Goal: Transaction & Acquisition: Purchase product/service

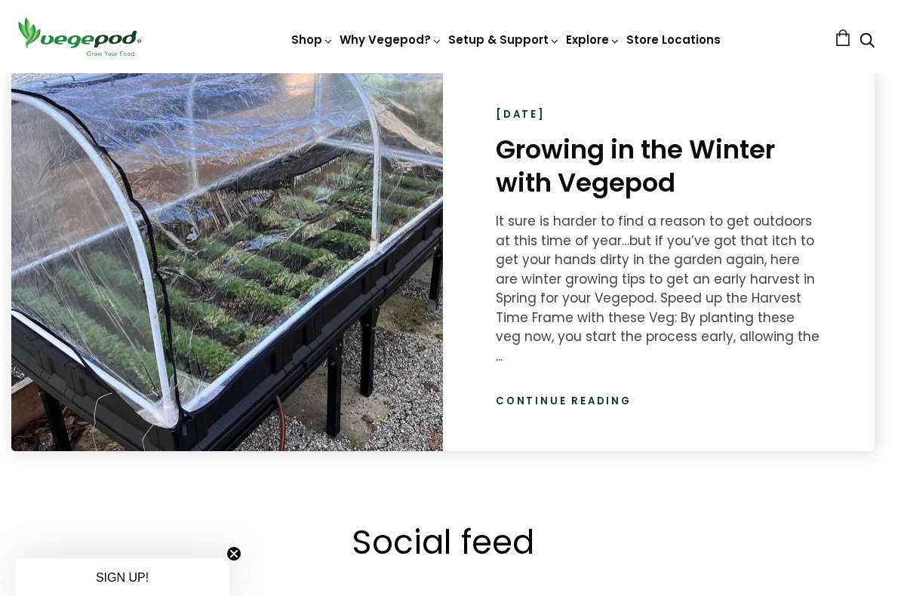
scroll to position [0, 425]
click at [567, 394] on link "Continue reading" at bounding box center [564, 401] width 136 height 15
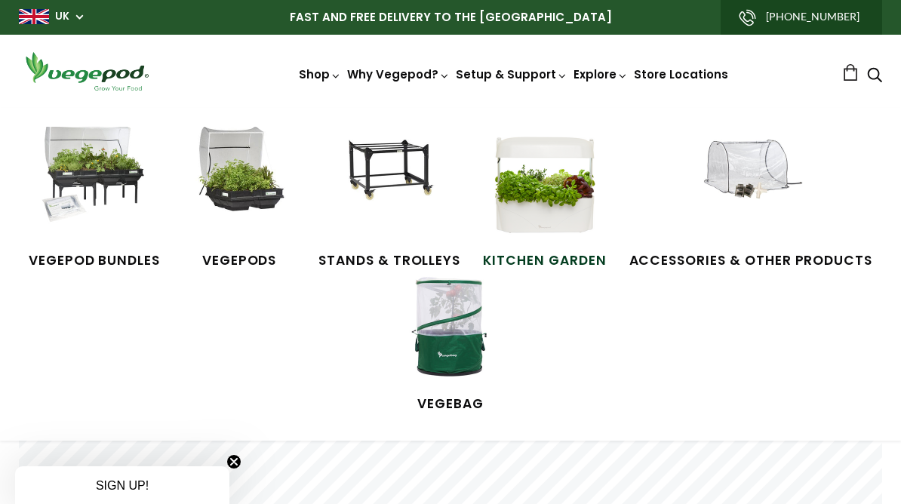
click at [551, 231] on img at bounding box center [544, 183] width 113 height 113
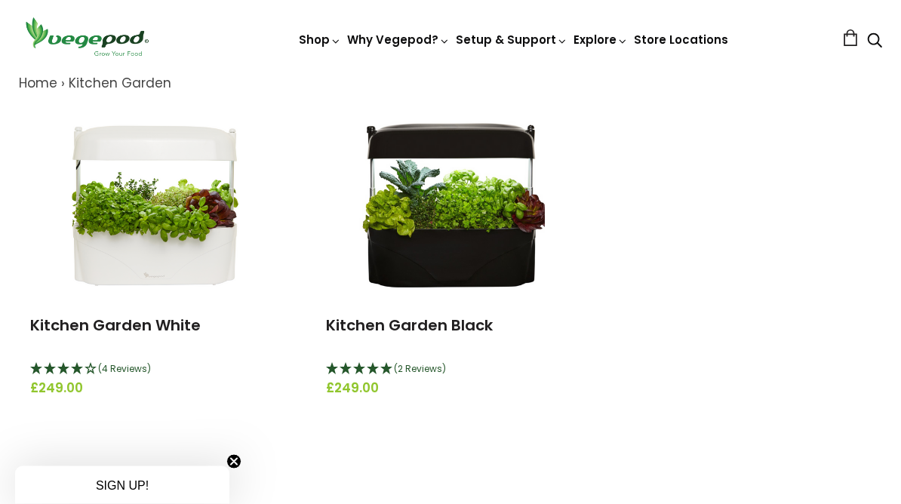
scroll to position [164, 0]
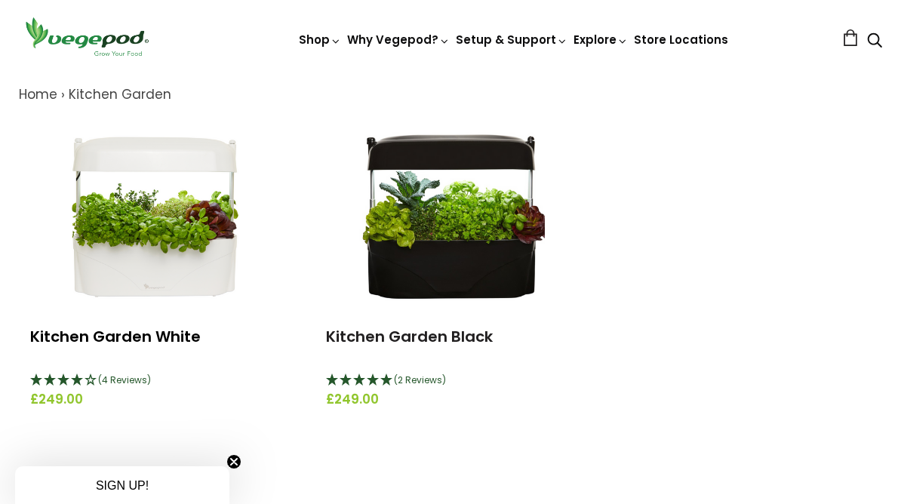
click at [140, 327] on link "Kitchen Garden White" at bounding box center [115, 336] width 170 height 21
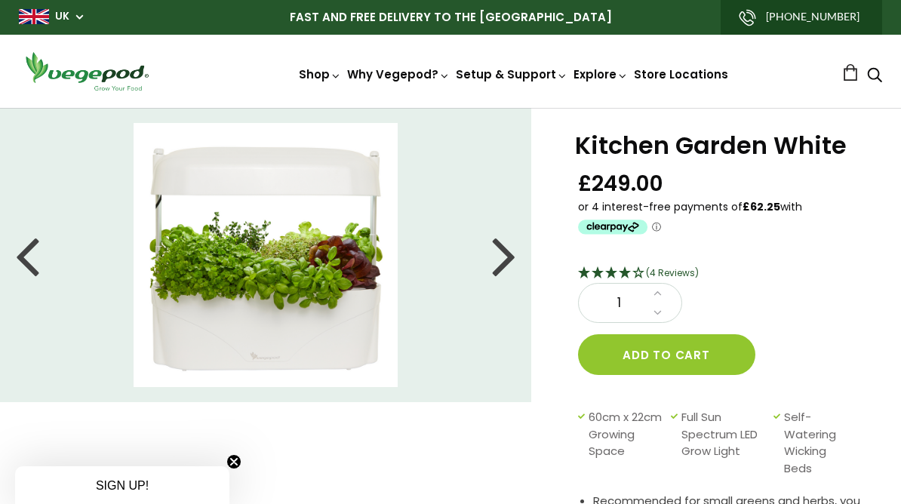
click at [519, 252] on li at bounding box center [265, 255] width 531 height 264
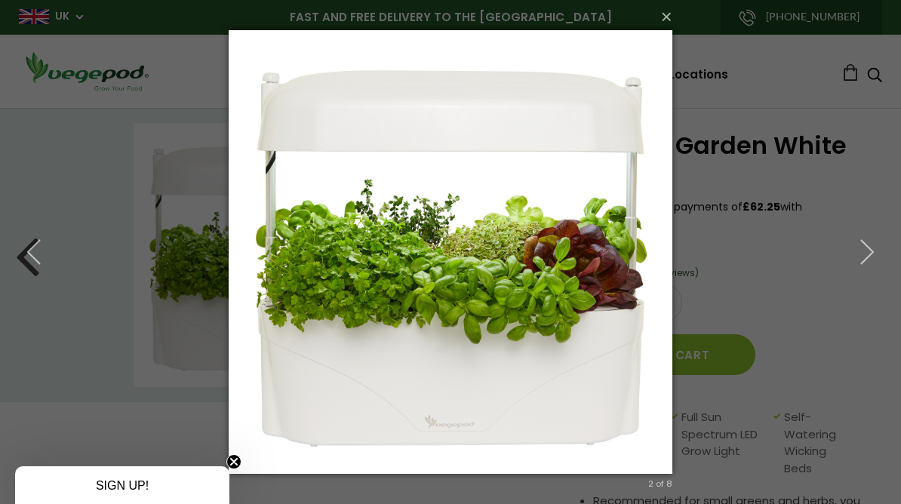
click at [164, 219] on div "× 2 of 8 Loading..." at bounding box center [450, 252] width 901 height 504
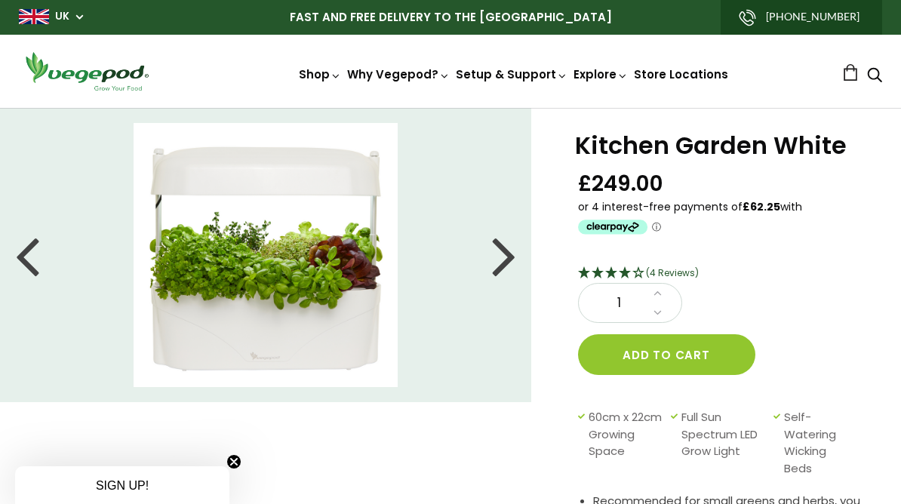
click at [509, 250] on div at bounding box center [504, 255] width 24 height 68
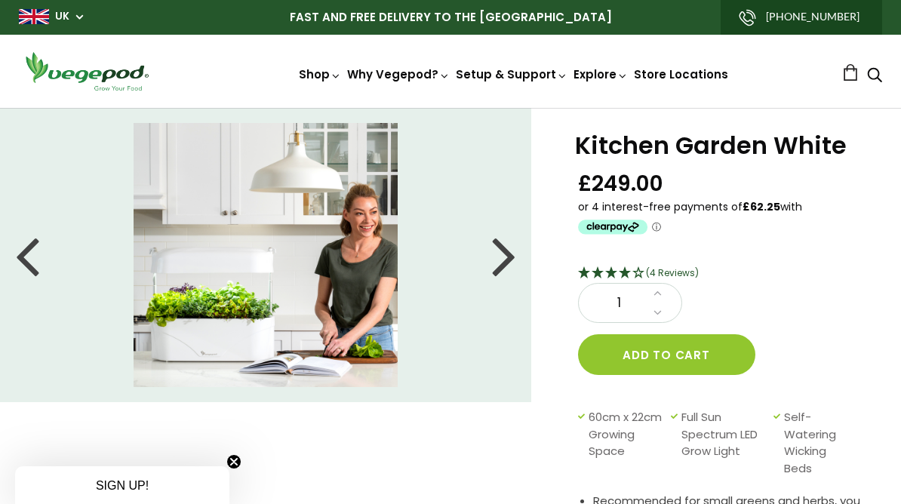
click at [515, 257] on div at bounding box center [504, 255] width 24 height 68
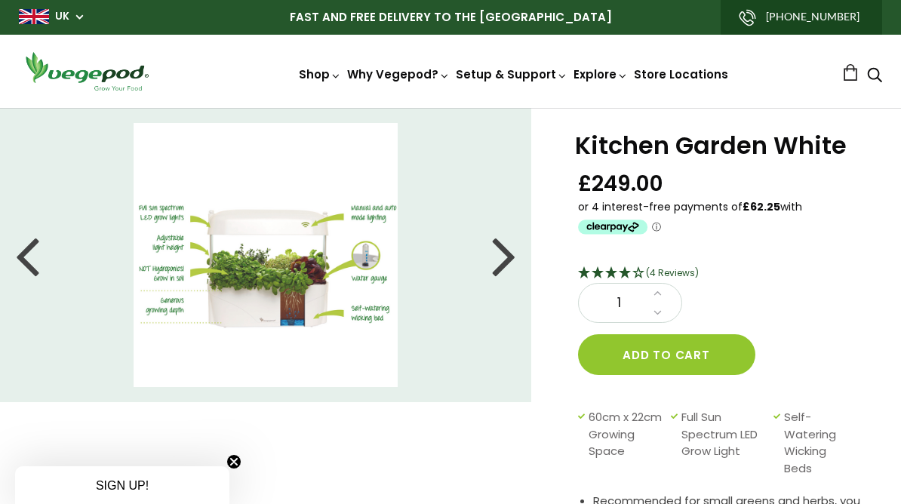
click at [510, 256] on div at bounding box center [504, 255] width 24 height 68
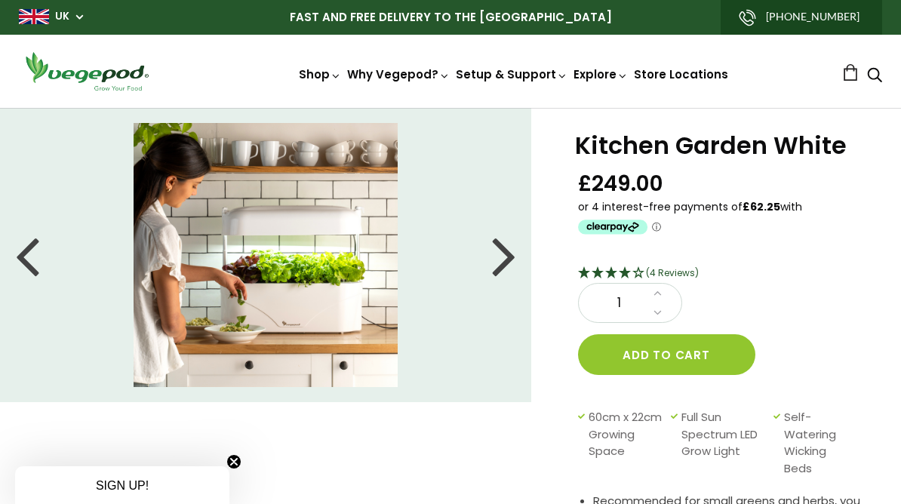
click at [508, 254] on div at bounding box center [504, 255] width 24 height 68
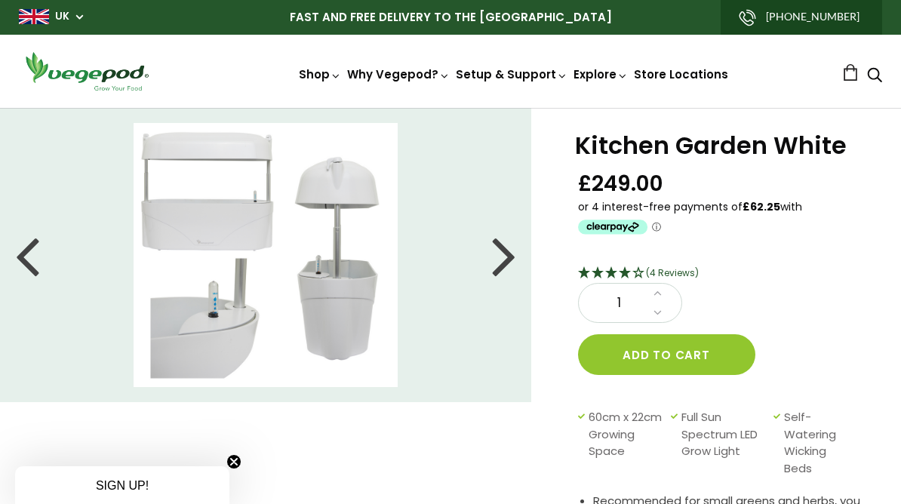
click at [506, 251] on div at bounding box center [504, 255] width 24 height 68
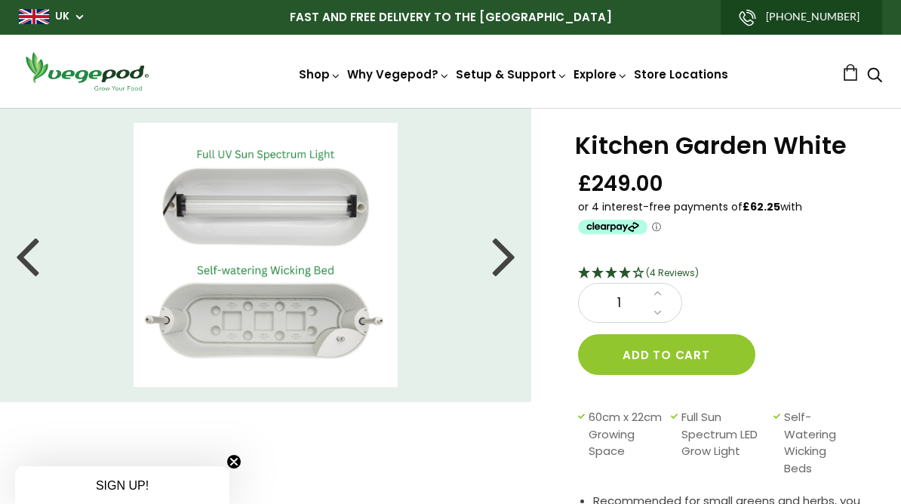
click at [512, 256] on div at bounding box center [504, 255] width 24 height 68
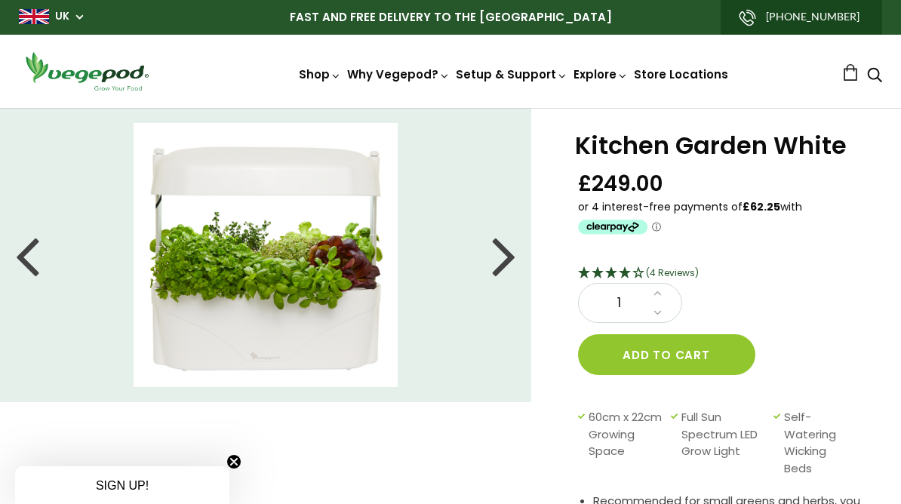
click at [511, 253] on div at bounding box center [504, 255] width 24 height 68
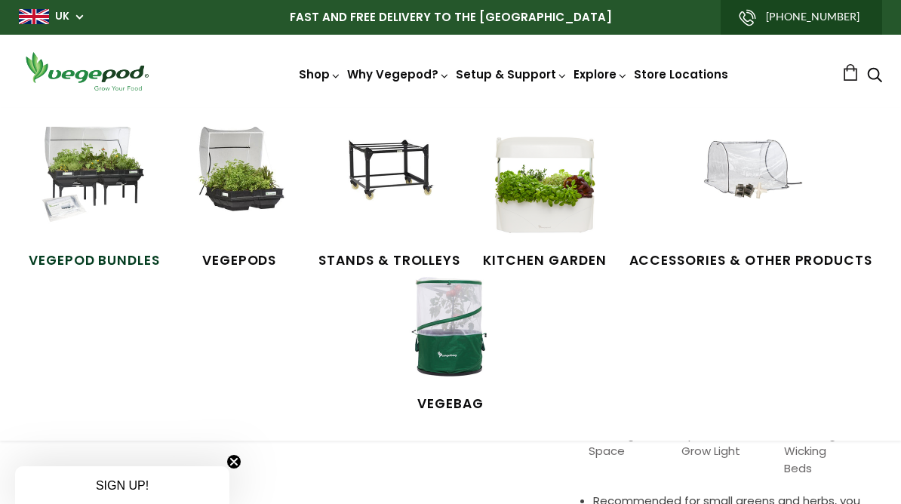
click at [116, 249] on link "Vegepod Bundles" at bounding box center [94, 198] width 131 height 143
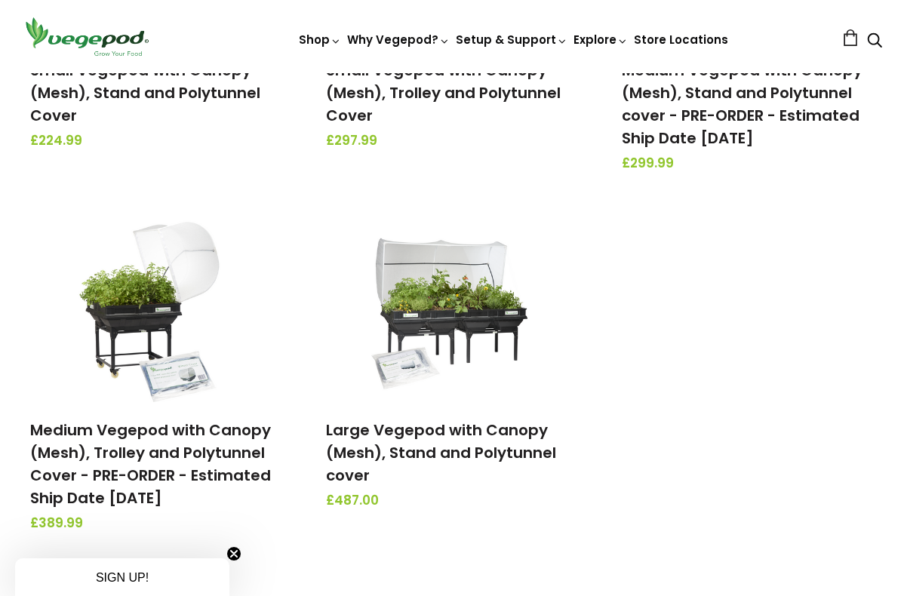
scroll to position [467, 0]
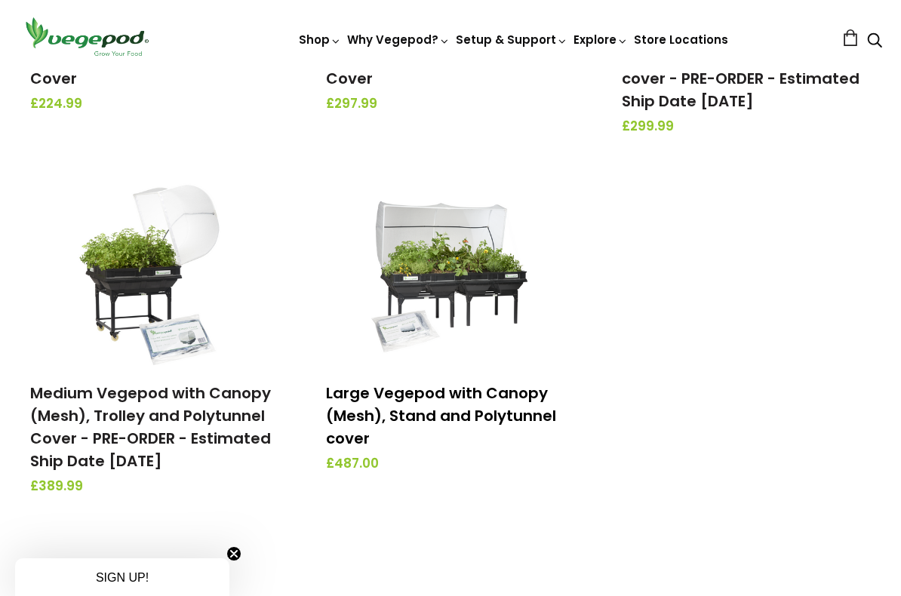
click at [432, 401] on link "Large Vegepod with Canopy (Mesh), Stand and Polytunnel cover" at bounding box center [441, 415] width 230 height 66
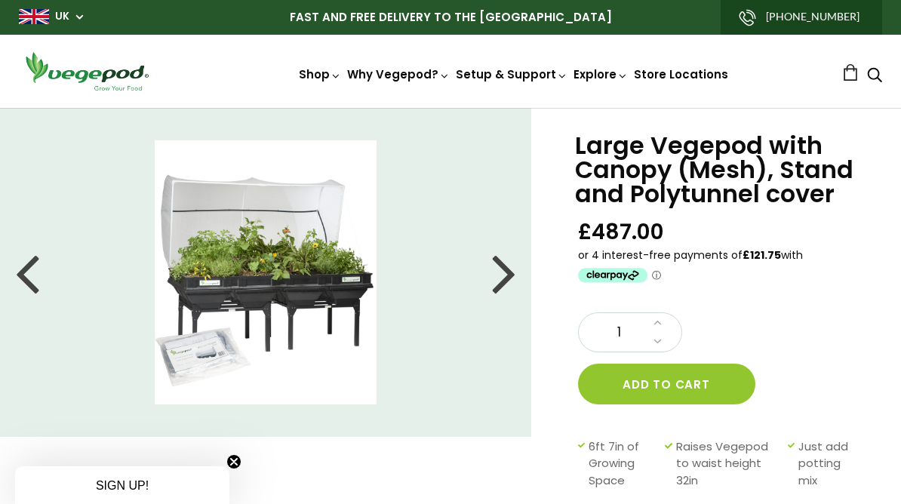
click at [507, 279] on div at bounding box center [504, 272] width 24 height 68
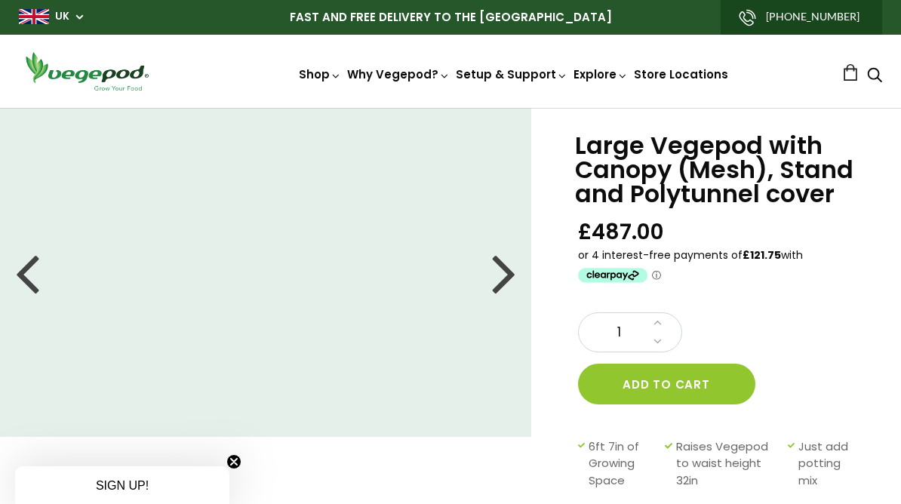
click at [507, 277] on div at bounding box center [504, 272] width 24 height 68
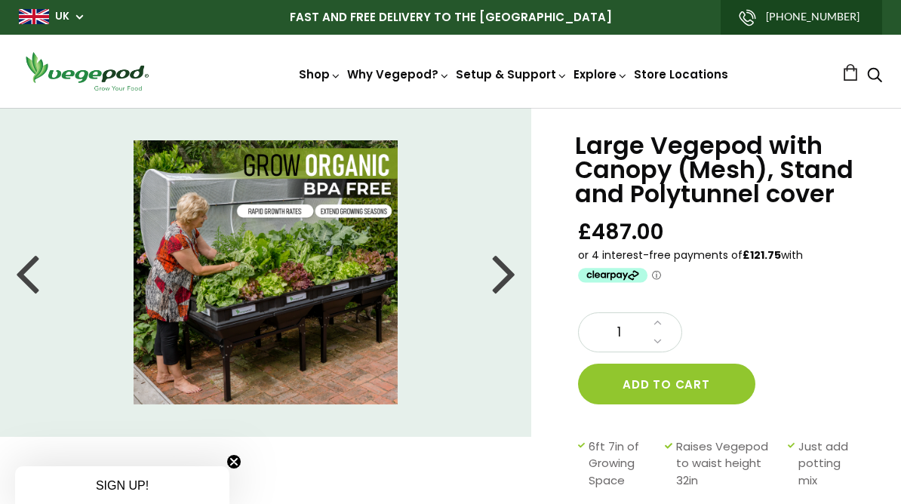
click at [509, 261] on div at bounding box center [504, 272] width 24 height 68
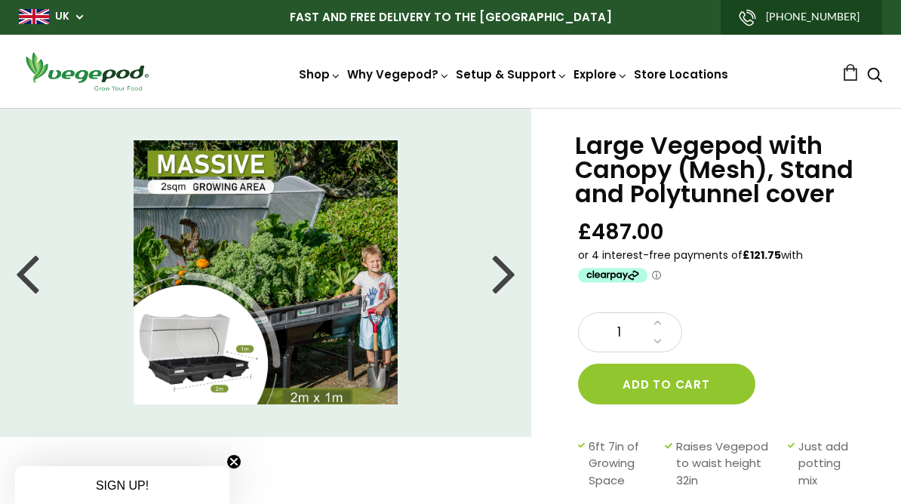
click at [508, 272] on div at bounding box center [504, 272] width 24 height 68
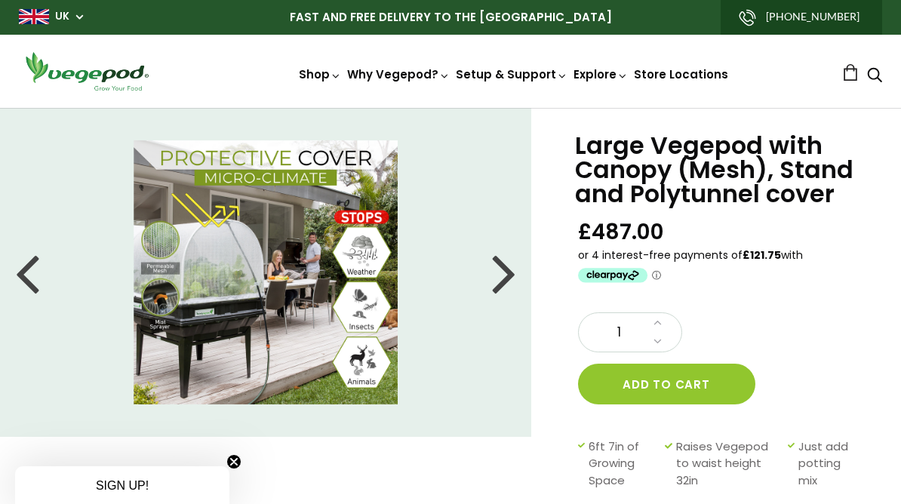
click at [516, 275] on li at bounding box center [265, 272] width 531 height 264
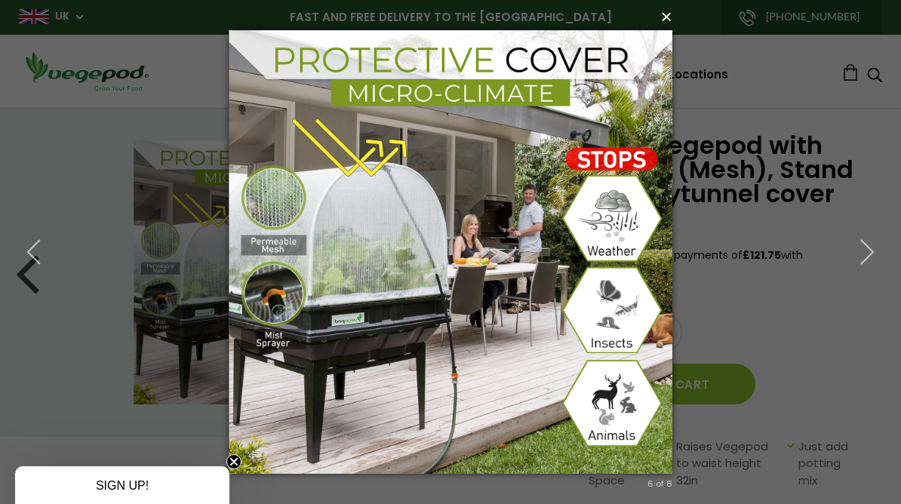
click at [666, 23] on button "×" at bounding box center [455, 16] width 444 height 33
